Goal: Navigation & Orientation: Find specific page/section

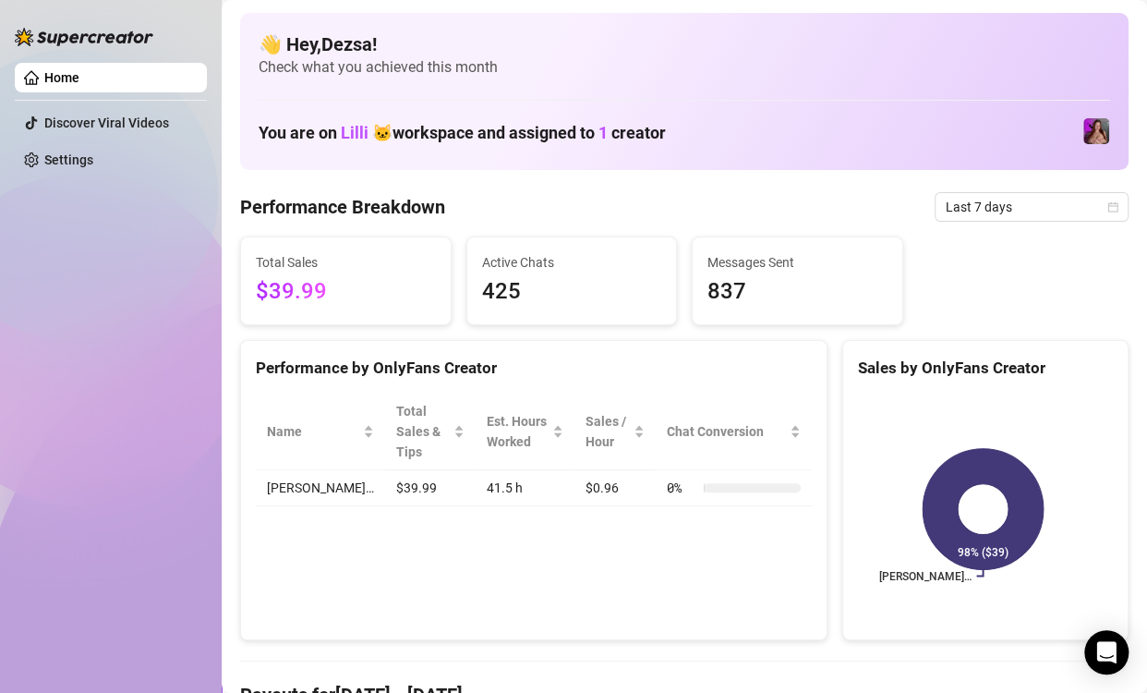
drag, startPoint x: 162, startPoint y: 325, endPoint x: 177, endPoint y: 328, distance: 15.9
click at [162, 325] on div "Home Discover Viral Videos Settings" at bounding box center [111, 338] width 192 height 676
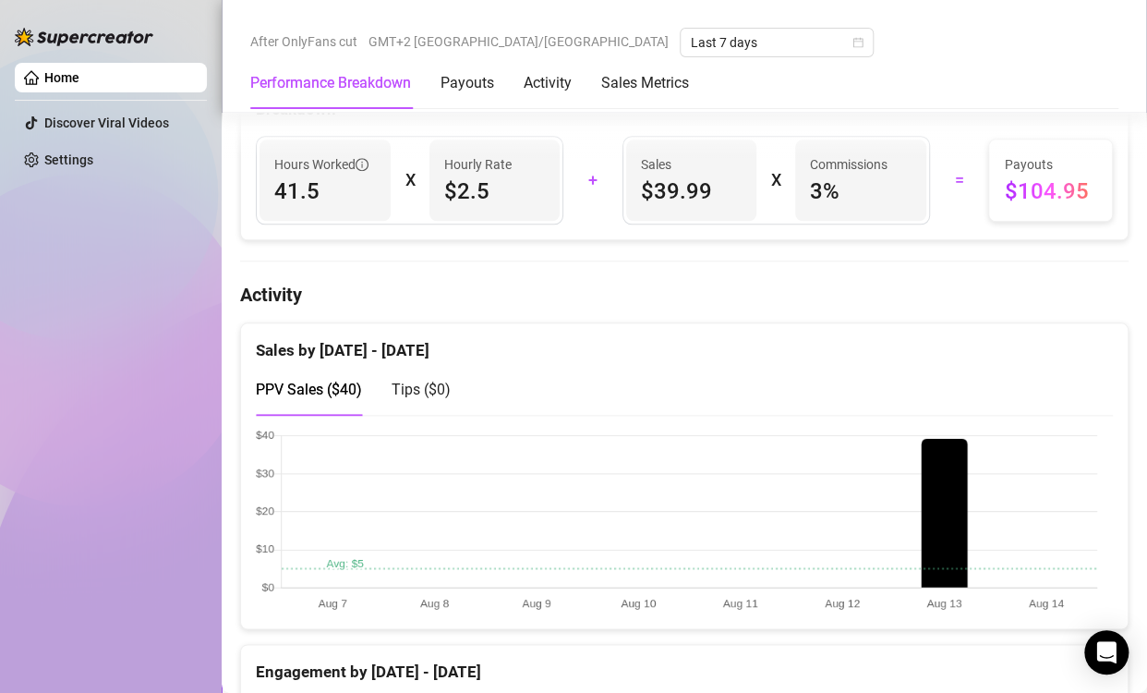
scroll to position [1293, 0]
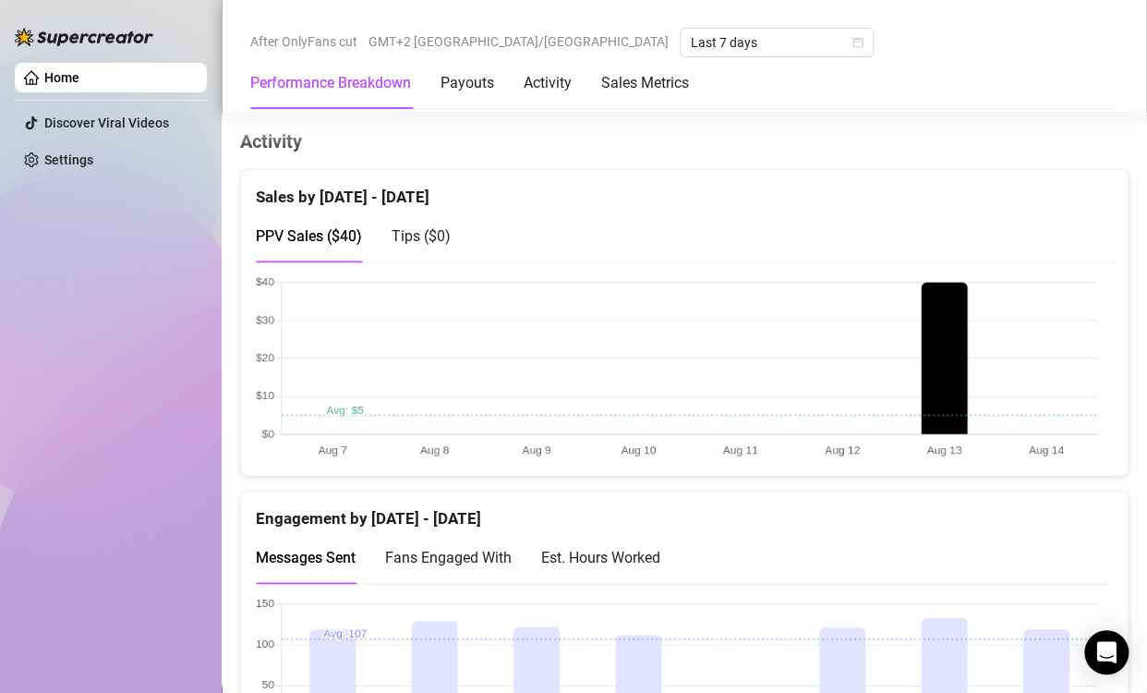
scroll to position [924, 0]
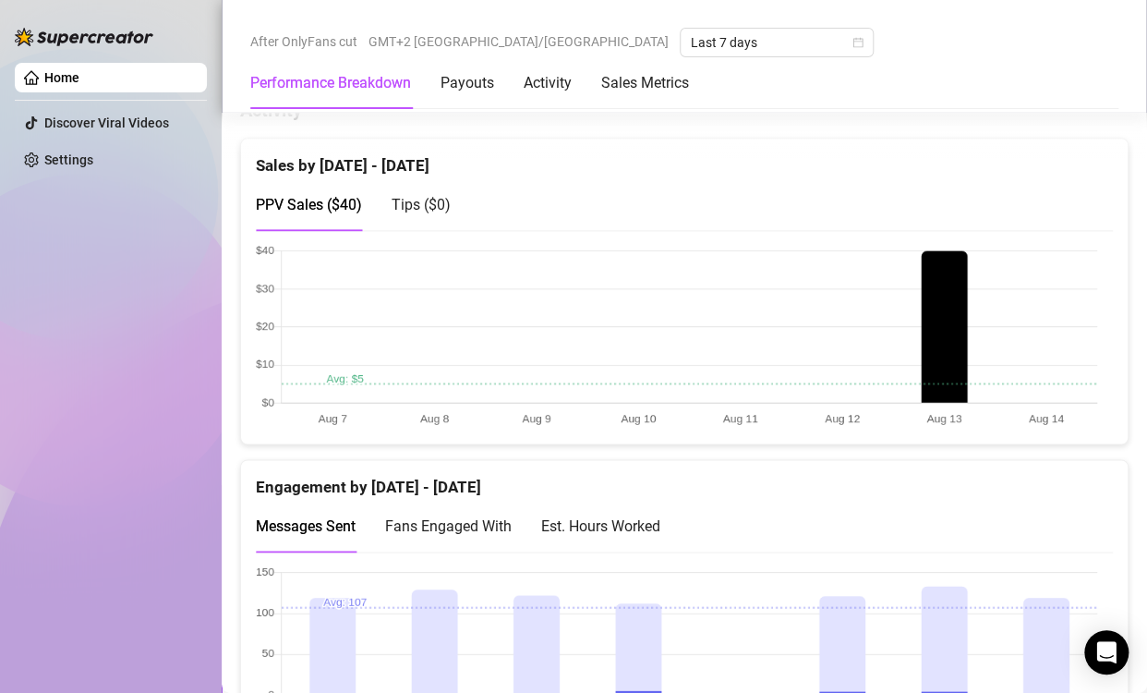
click at [1046, 640] on canvas at bounding box center [677, 657] width 842 height 185
